Goal: Task Accomplishment & Management: Manage account settings

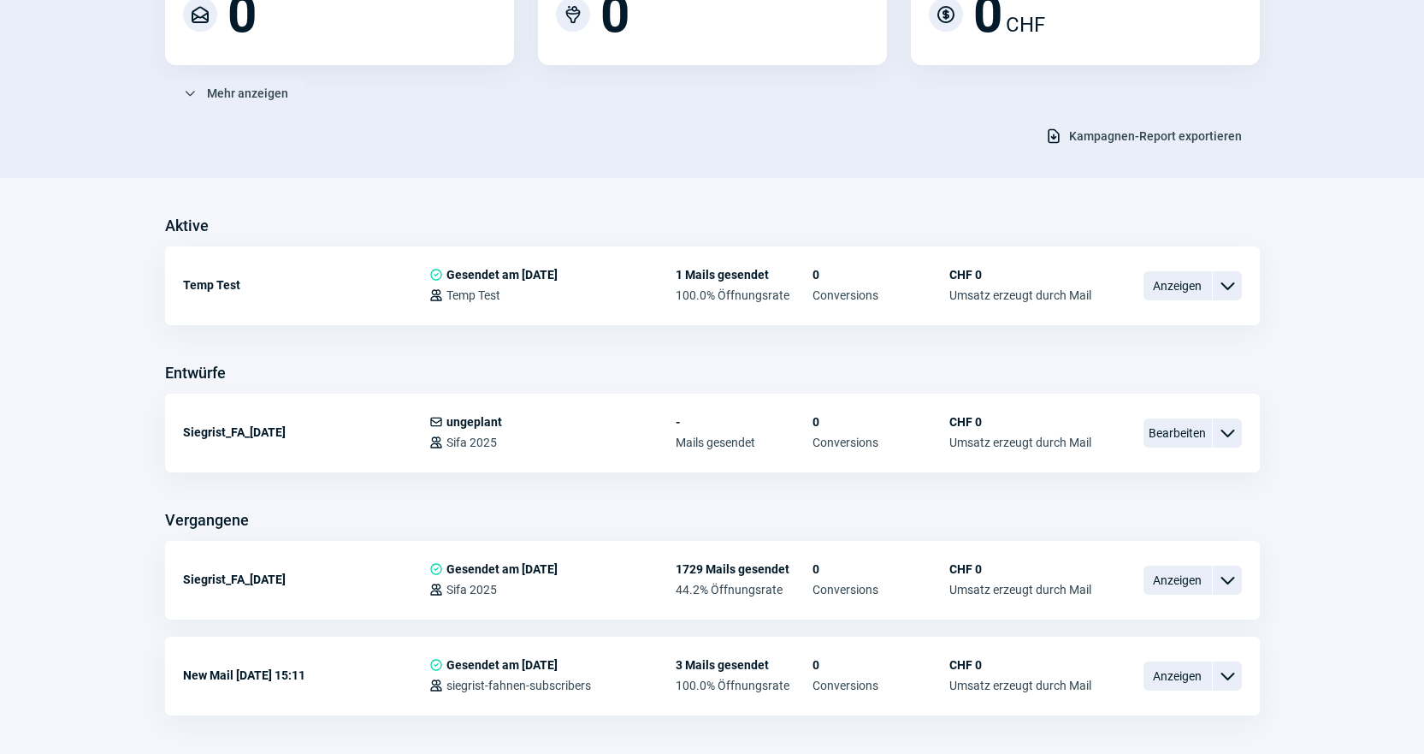
scroll to position [257, 0]
click at [1158, 429] on span "Bearbeiten" at bounding box center [1178, 431] width 68 height 29
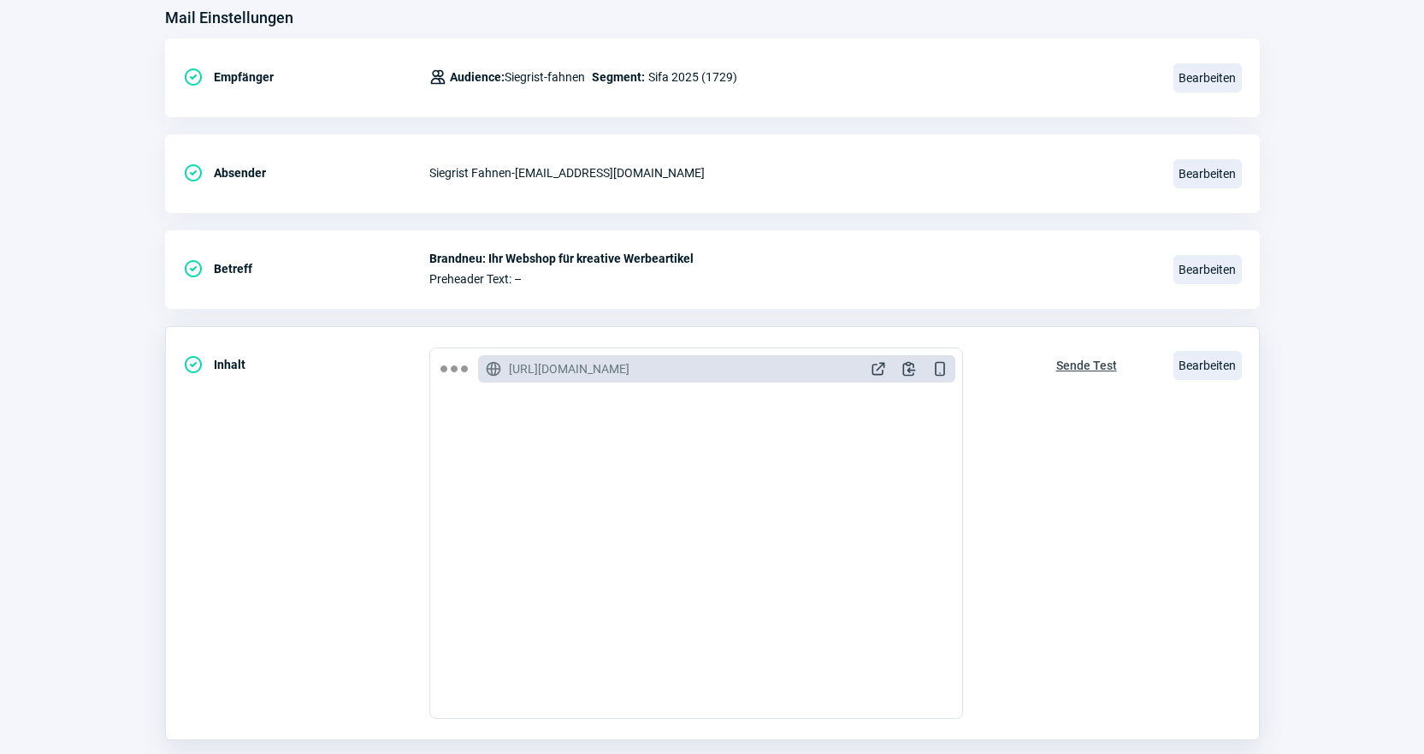
scroll to position [257, 0]
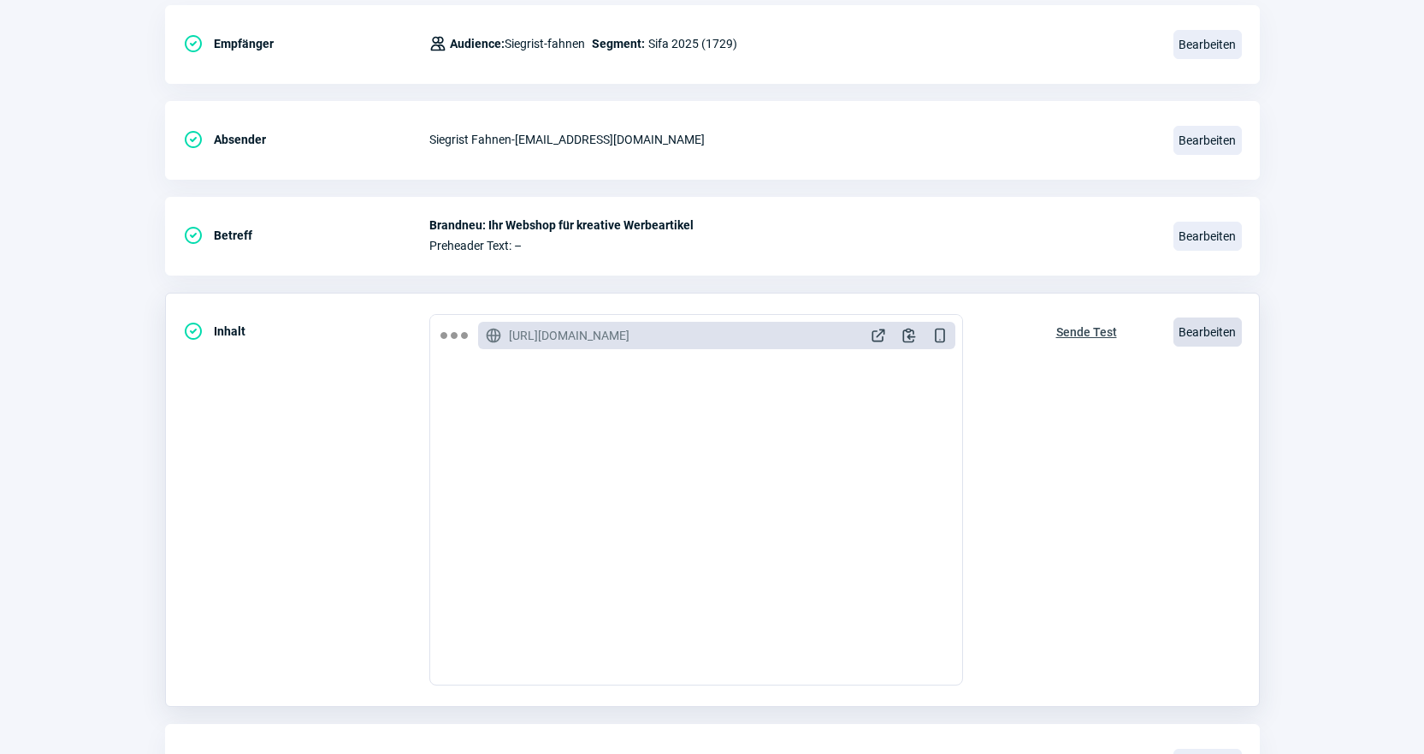
click at [1226, 338] on span "Bearbeiten" at bounding box center [1208, 331] width 68 height 29
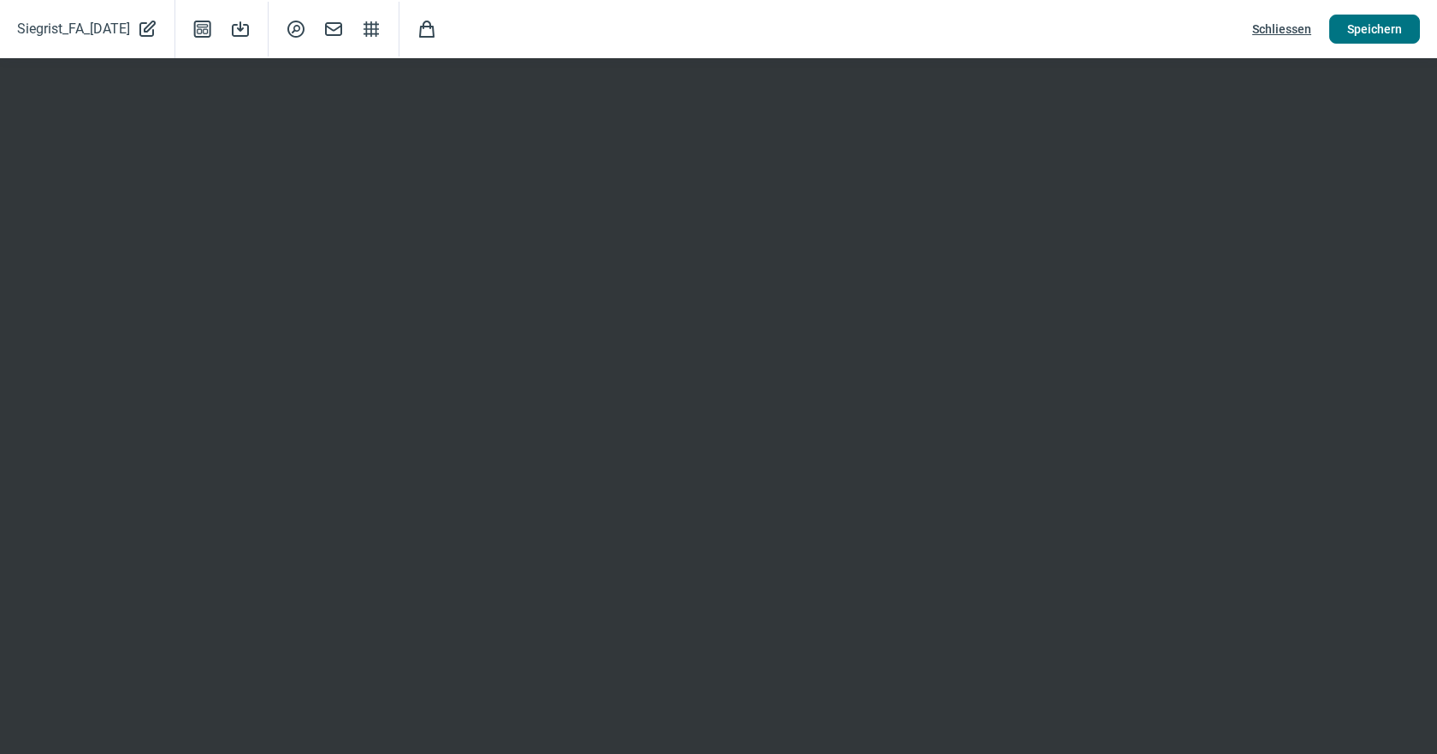
click at [1408, 33] on button "Speichern" at bounding box center [1374, 29] width 91 height 29
click at [1299, 21] on span "Schliessen" at bounding box center [1281, 28] width 59 height 27
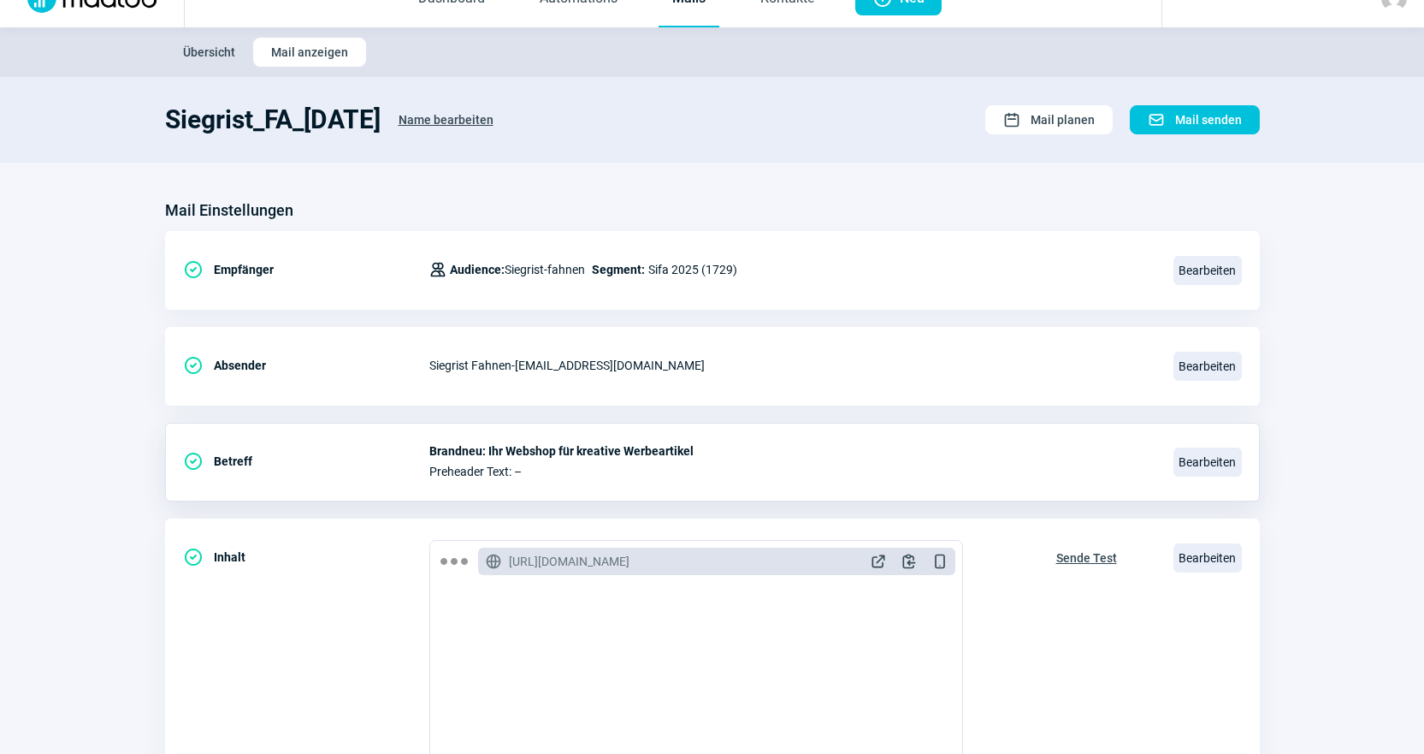
scroll to position [0, 0]
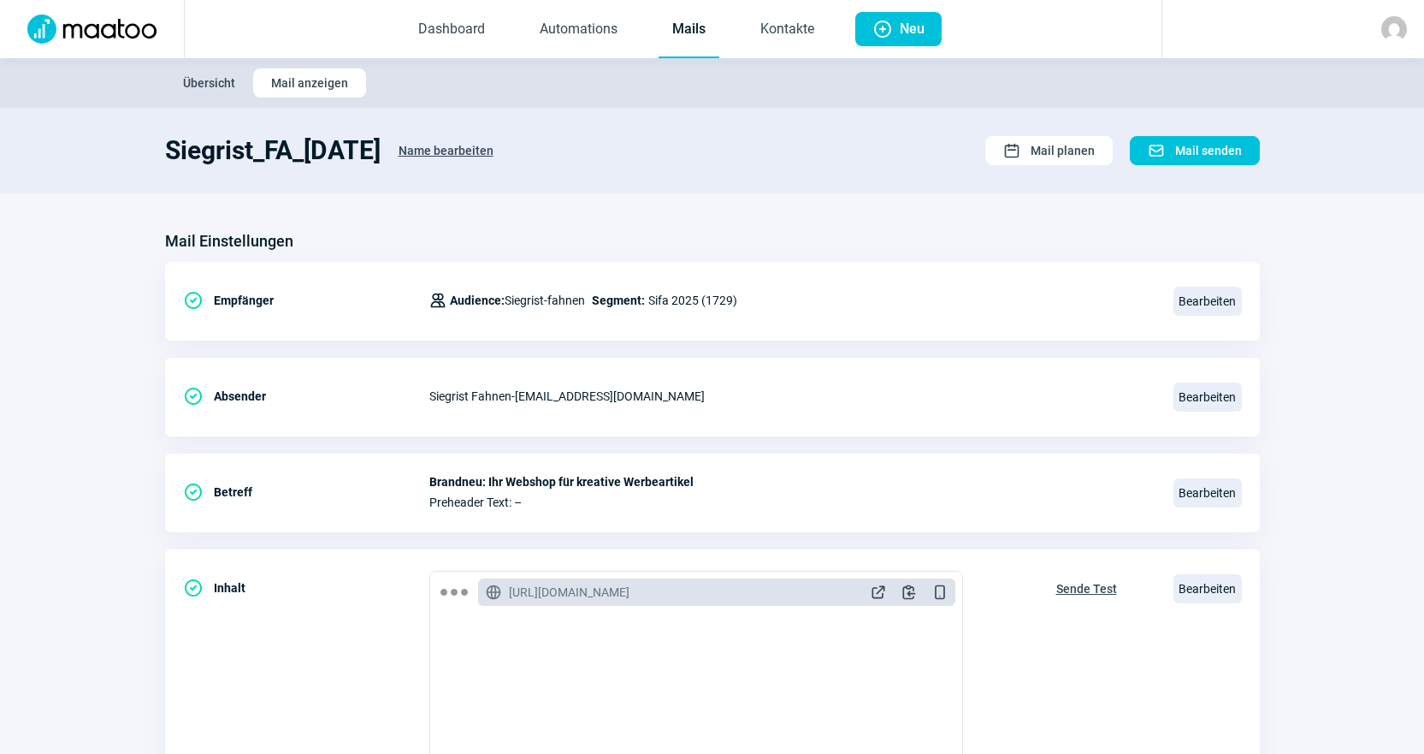
click at [717, 33] on link "Mails" at bounding box center [689, 30] width 61 height 56
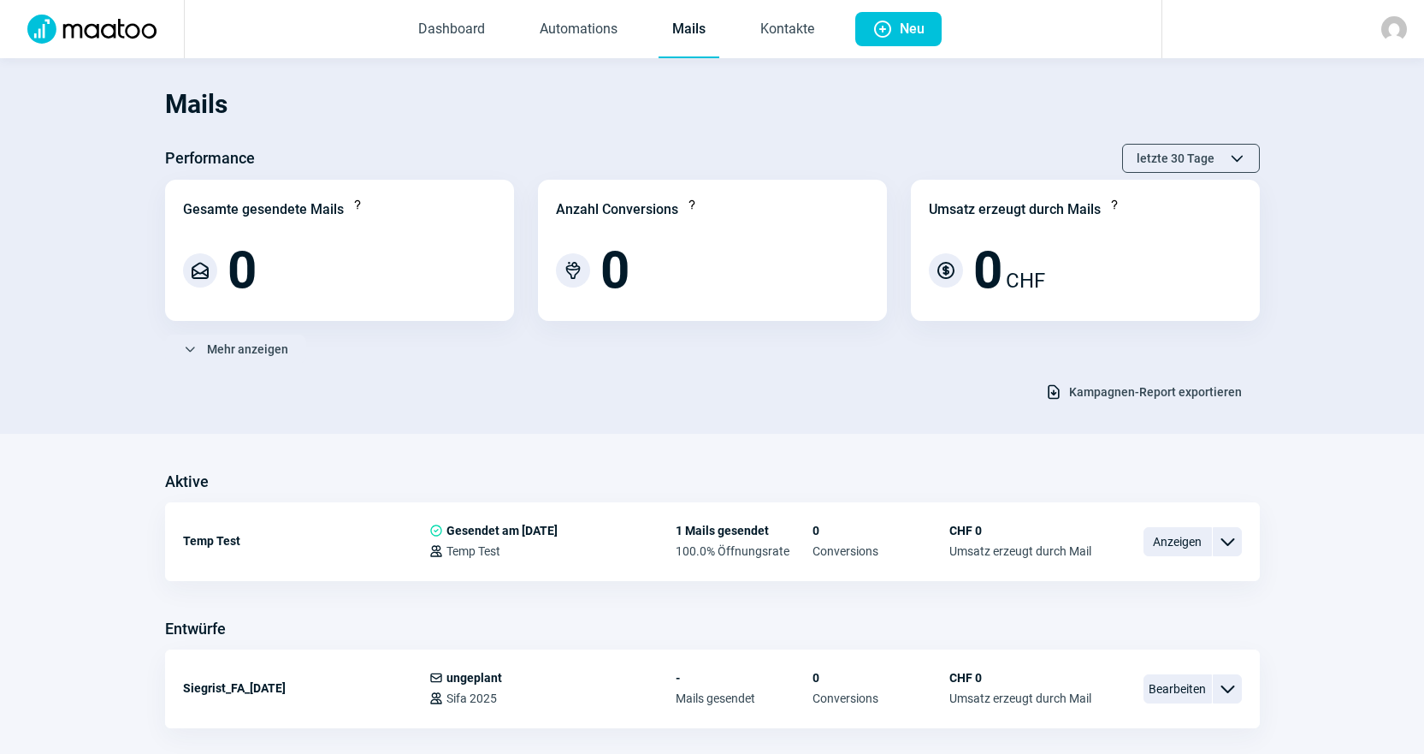
click at [684, 137] on div "Mails Performance letzte 30 Tage ChevronUp icon ChevronDown icon Gesamte gesend…" at bounding box center [712, 240] width 1095 height 331
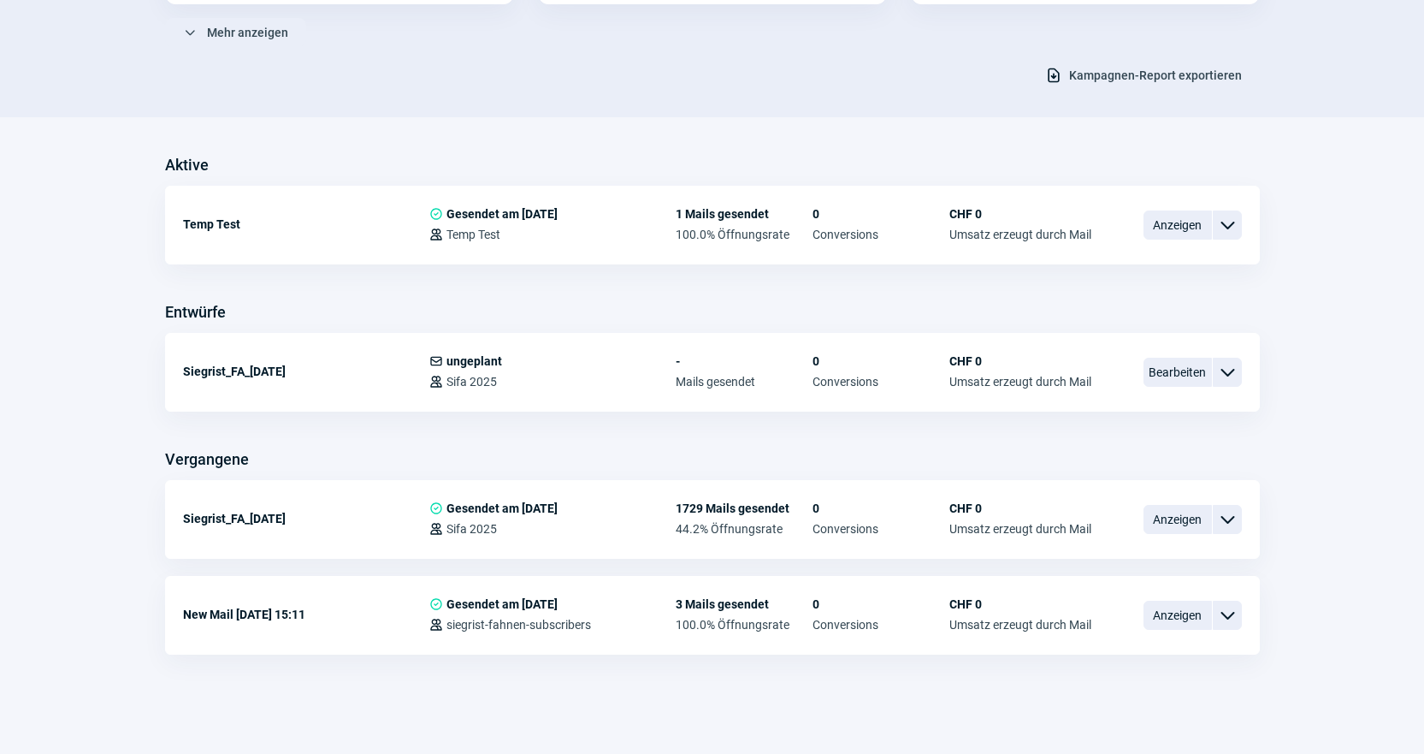
scroll to position [231, 0]
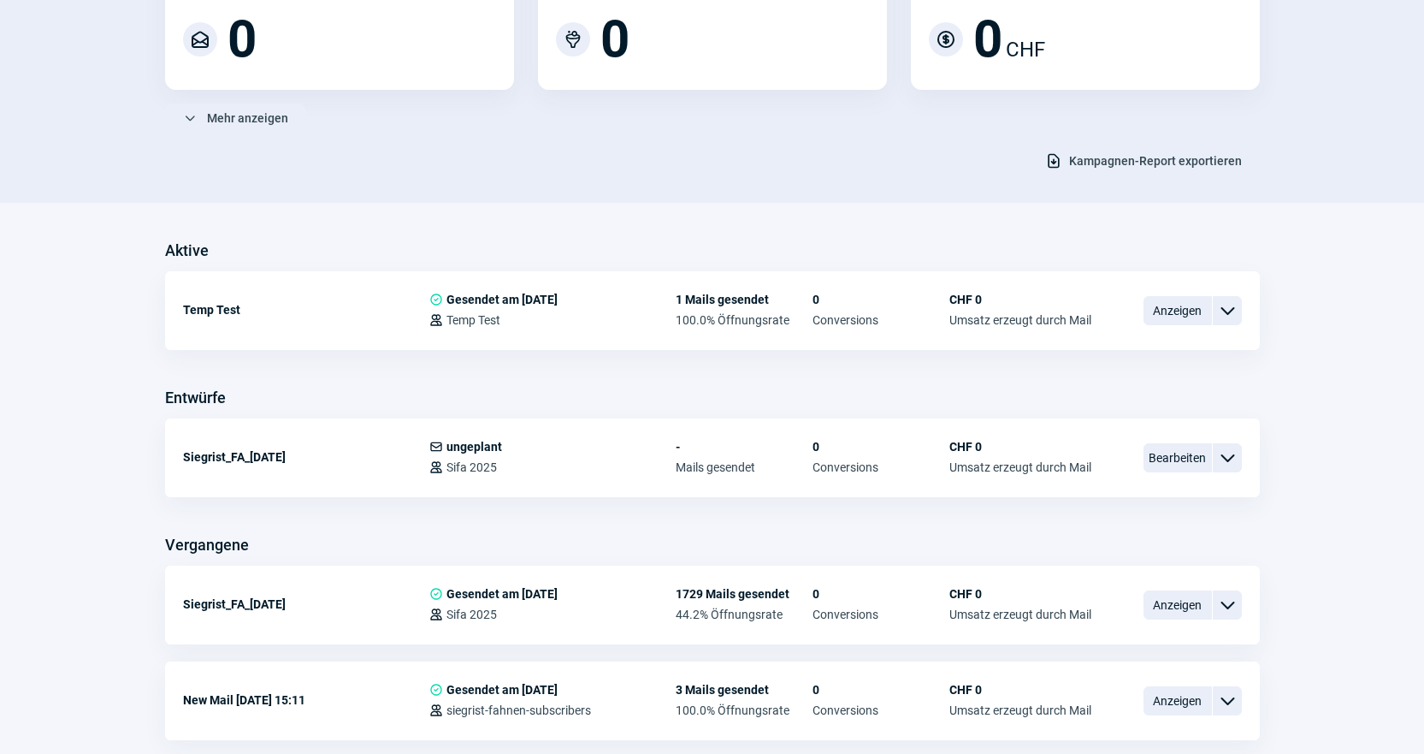
click at [684, 146] on div "Download icon Kampagnen-Report exportieren" at bounding box center [712, 160] width 1095 height 29
